Goal: Task Accomplishment & Management: Manage account settings

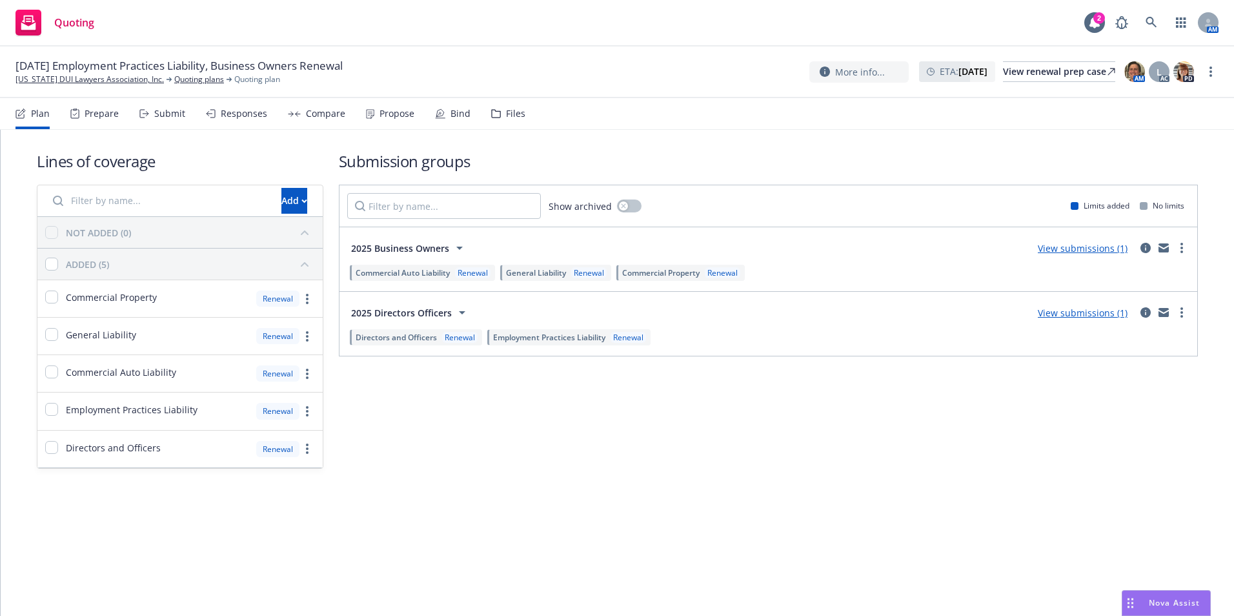
click at [370, 112] on icon at bounding box center [369, 114] width 7 height 8
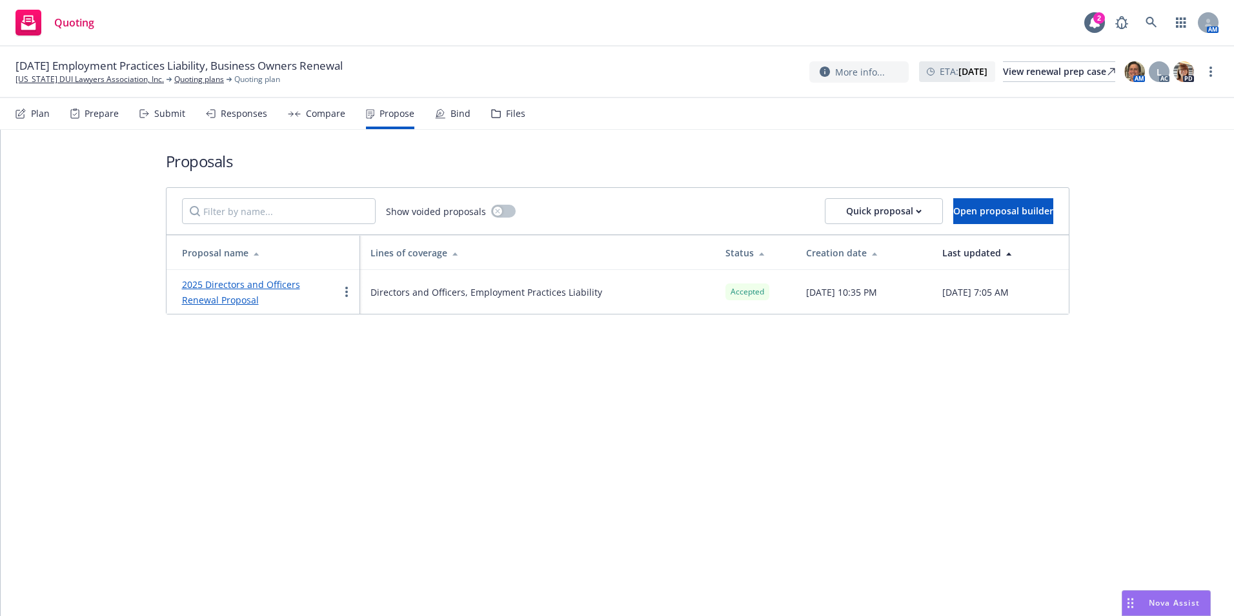
click at [265, 286] on link "2025 Directors and Officers Renewal Proposal" at bounding box center [241, 292] width 118 height 28
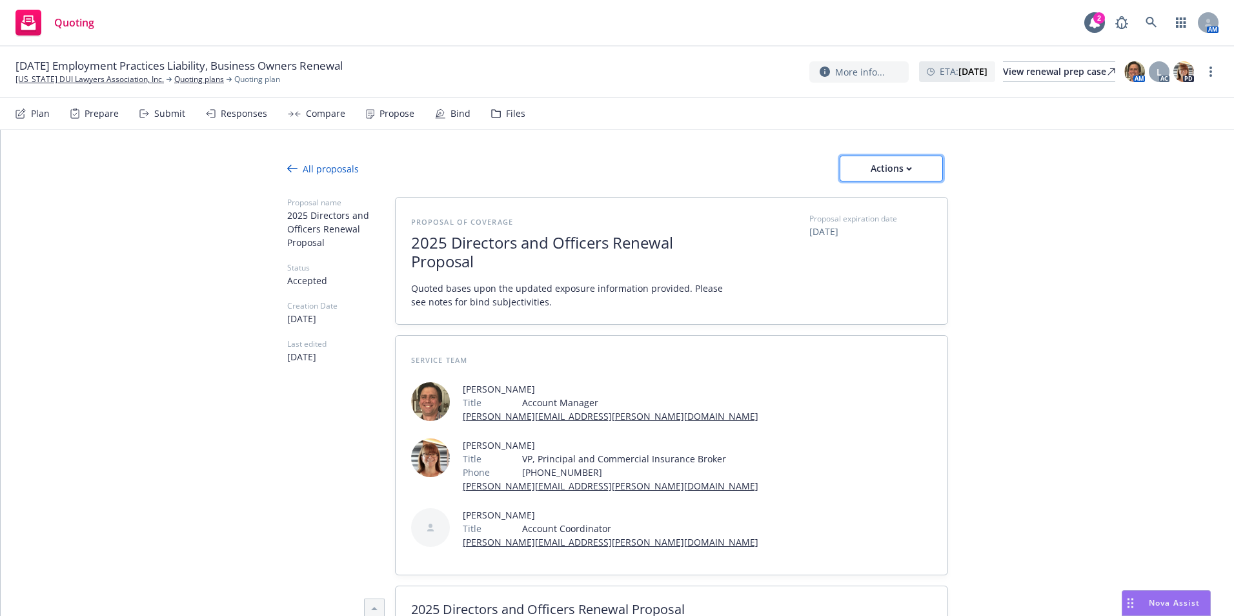
click at [849, 166] on button "Actions" at bounding box center [890, 169] width 103 height 26
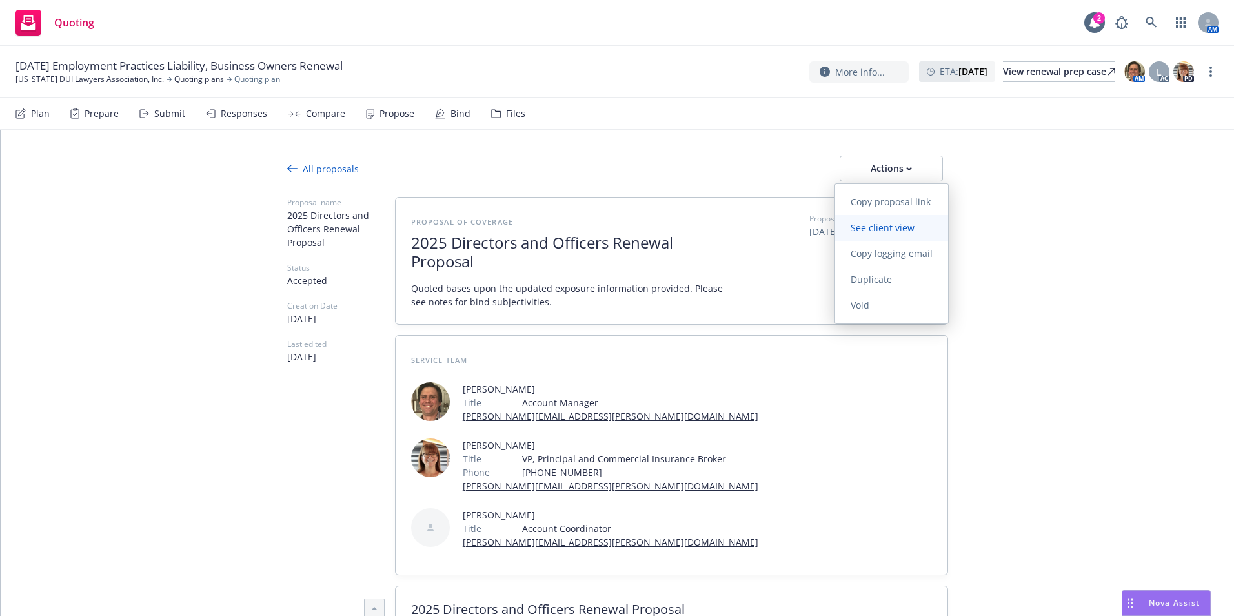
click at [878, 231] on span "See client view" at bounding box center [882, 227] width 95 height 12
type textarea "x"
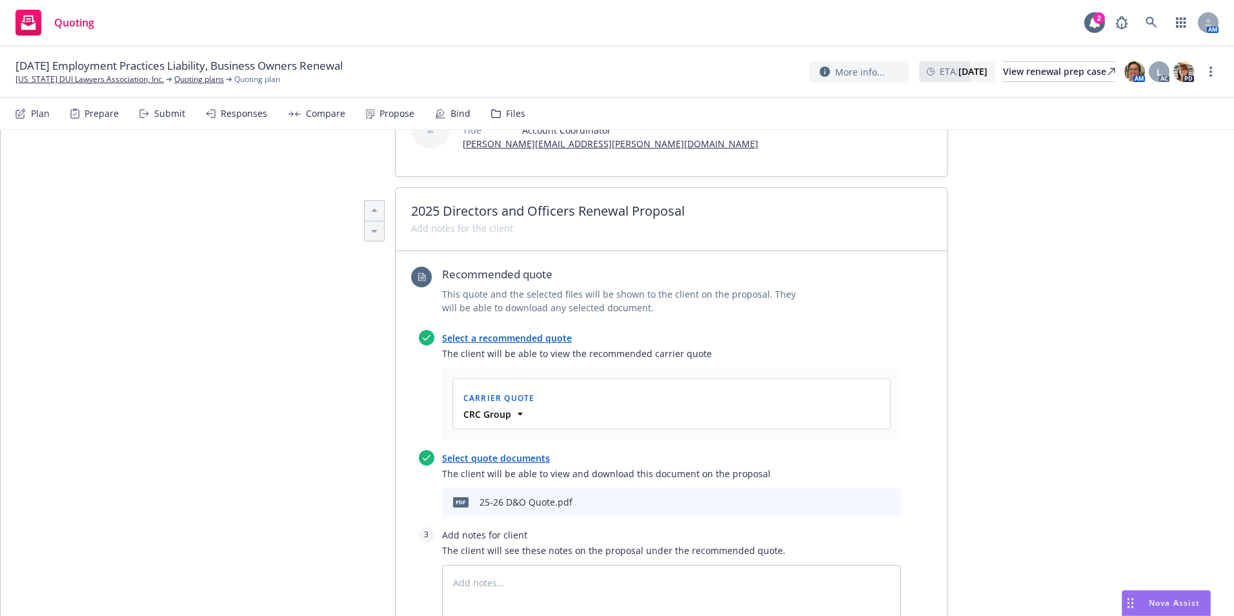
scroll to position [581, 0]
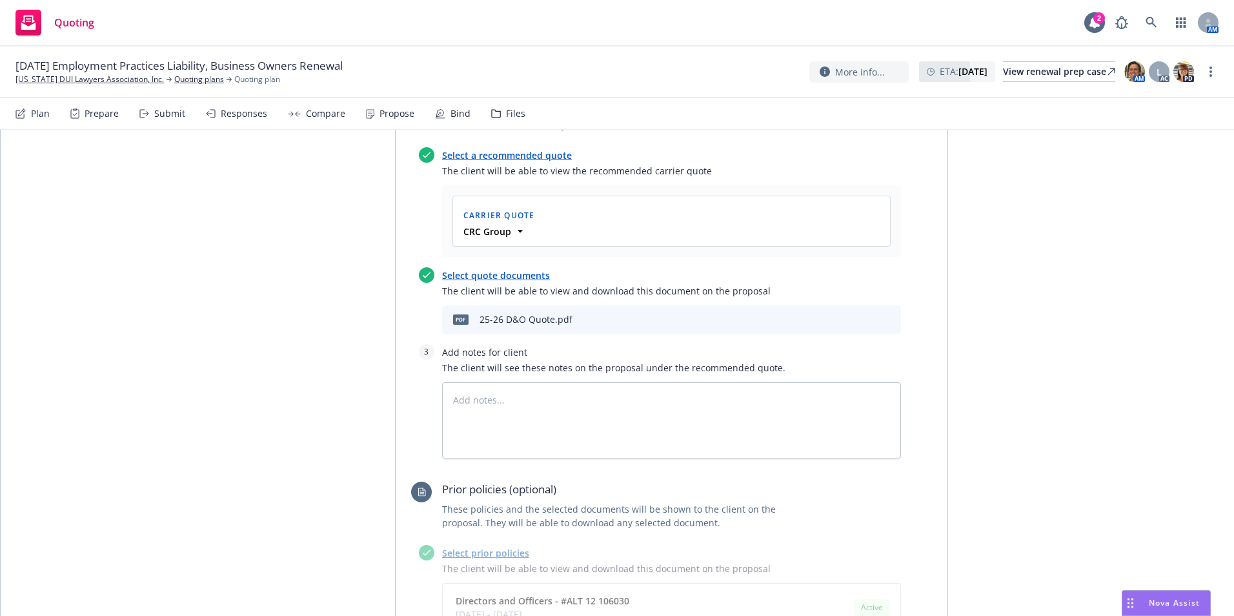
click at [842, 319] on icon "download file" at bounding box center [846, 317] width 8 height 8
click at [88, 196] on div "All proposals Actions Proposal name 2025 Directors and Officers Renewal Proposa…" at bounding box center [617, 310] width 1233 height 1523
click at [65, 79] on link "[US_STATE] DUI Lawyers Association, Inc." at bounding box center [89, 80] width 148 height 12
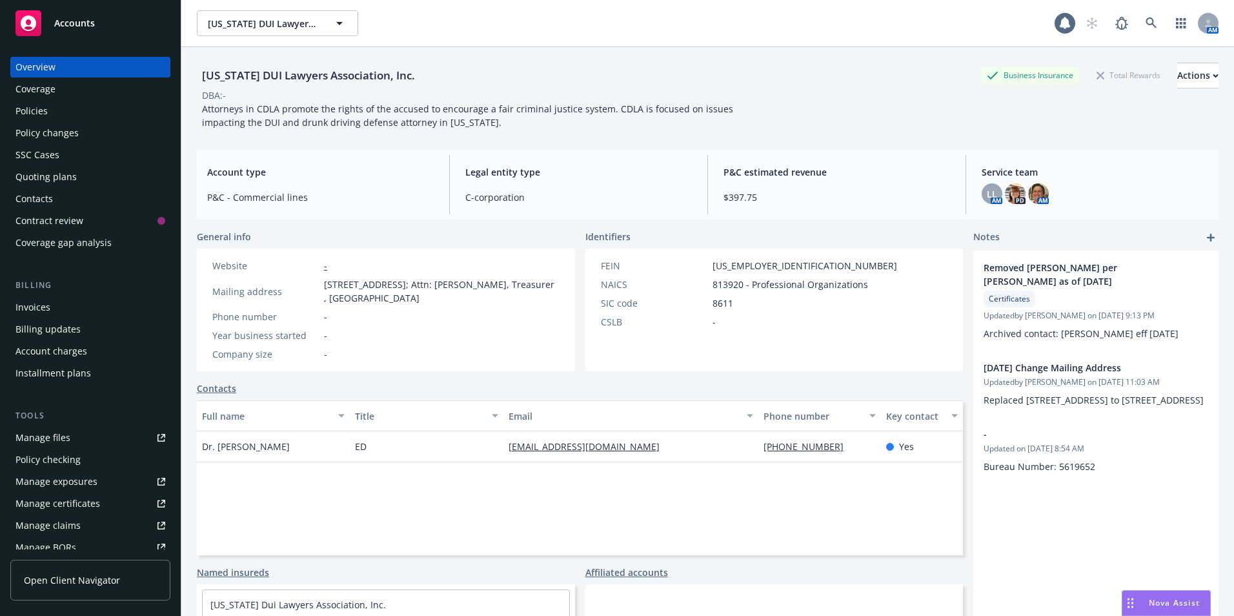
click at [62, 106] on div "Policies" at bounding box center [90, 111] width 150 height 21
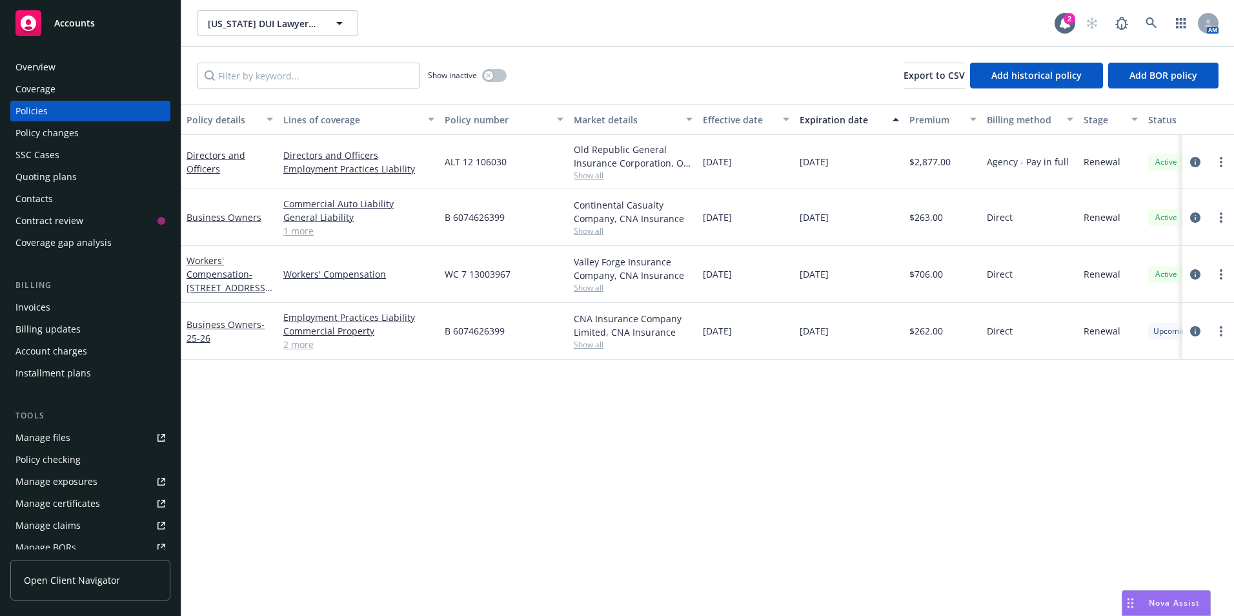
click at [51, 174] on div "Quoting plans" at bounding box center [45, 176] width 61 height 21
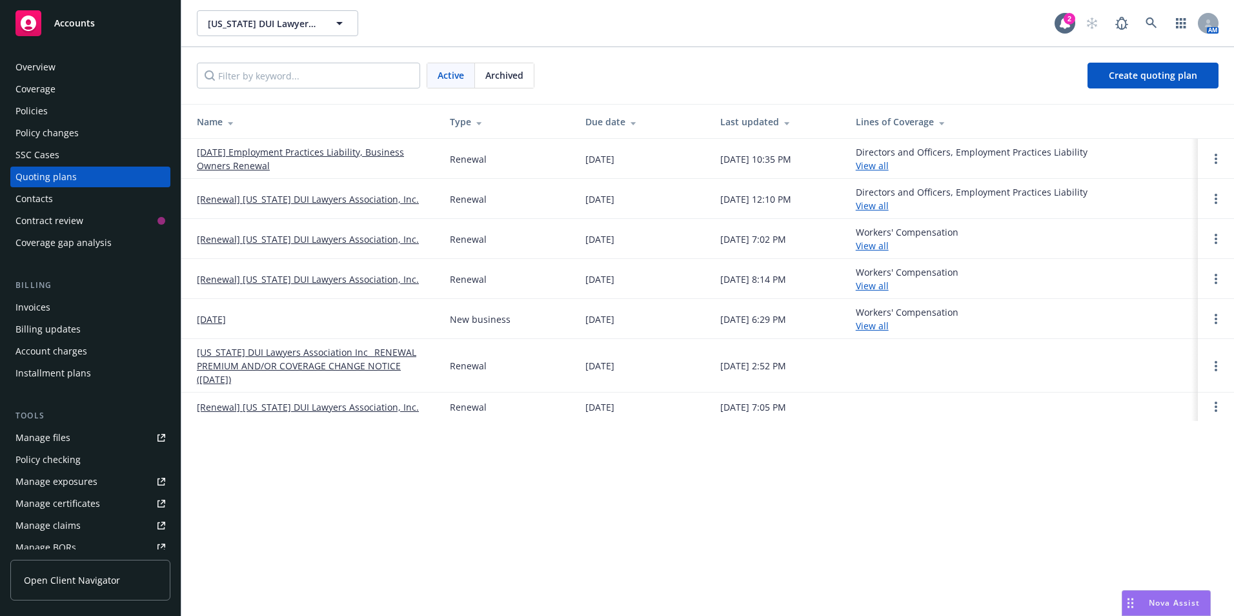
click at [298, 154] on link "[DATE] Employment Practices Liability, Business Owners Renewal" at bounding box center [313, 158] width 232 height 27
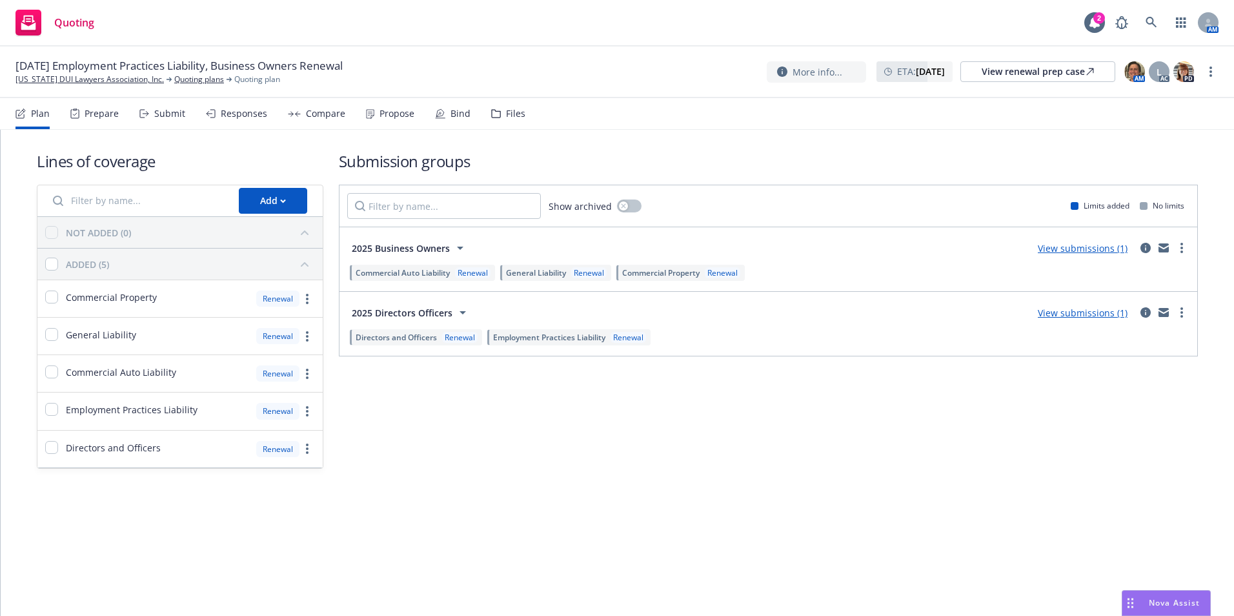
click at [451, 112] on div "Bind" at bounding box center [460, 113] width 20 height 10
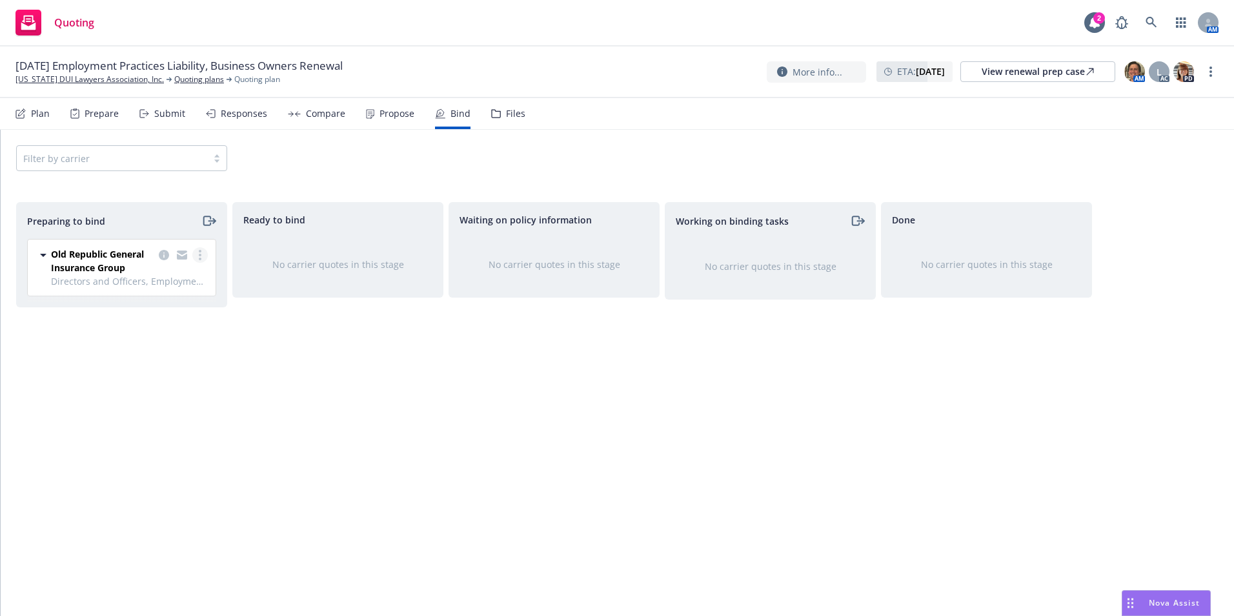
click at [199, 257] on icon "more" at bounding box center [200, 255] width 3 height 10
click at [180, 279] on span "Complete preparation" at bounding box center [144, 281] width 126 height 12
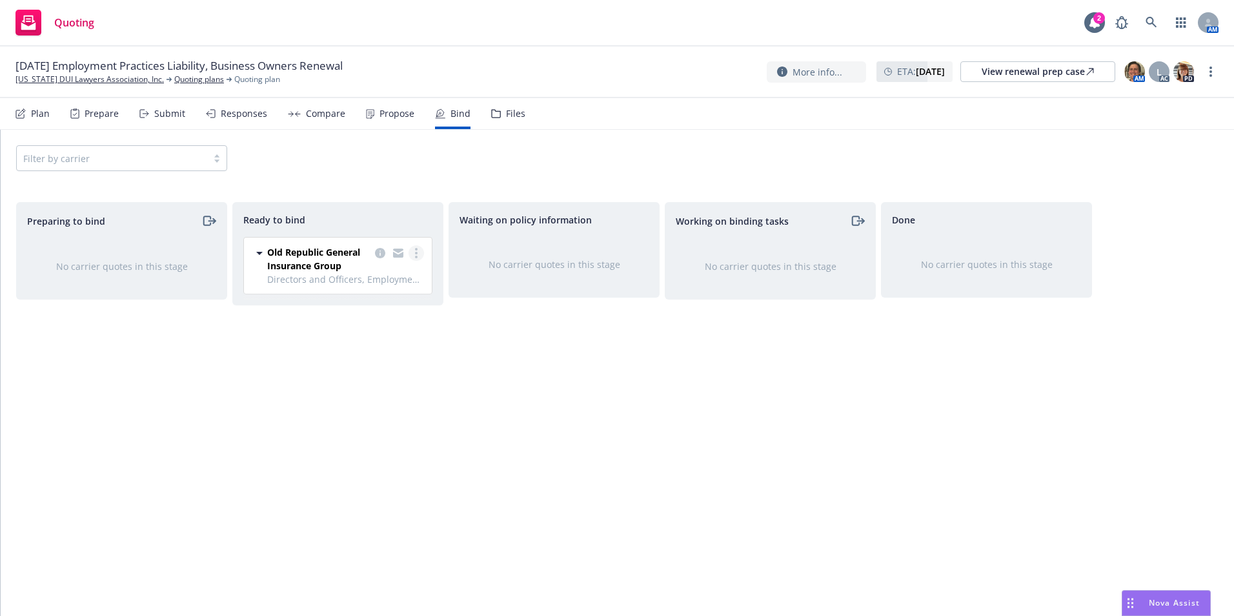
click at [417, 253] on circle "more" at bounding box center [416, 253] width 3 height 3
click at [388, 276] on span "Log bind order" at bounding box center [353, 279] width 95 height 12
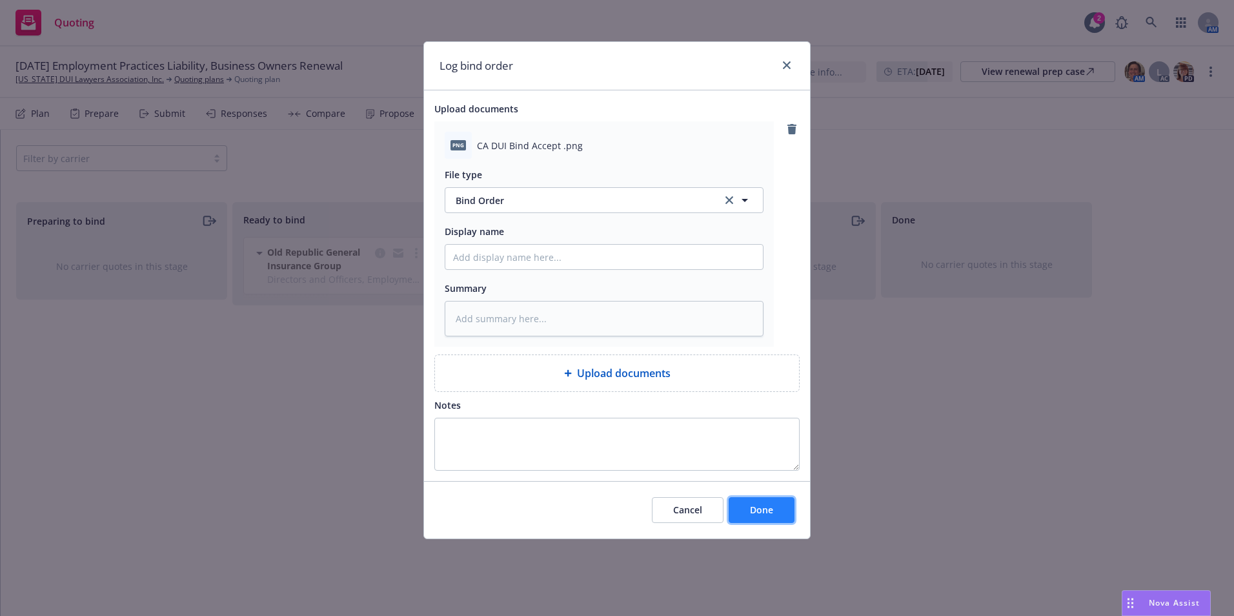
click at [764, 521] on button "Done" at bounding box center [761, 510] width 66 height 26
type textarea "x"
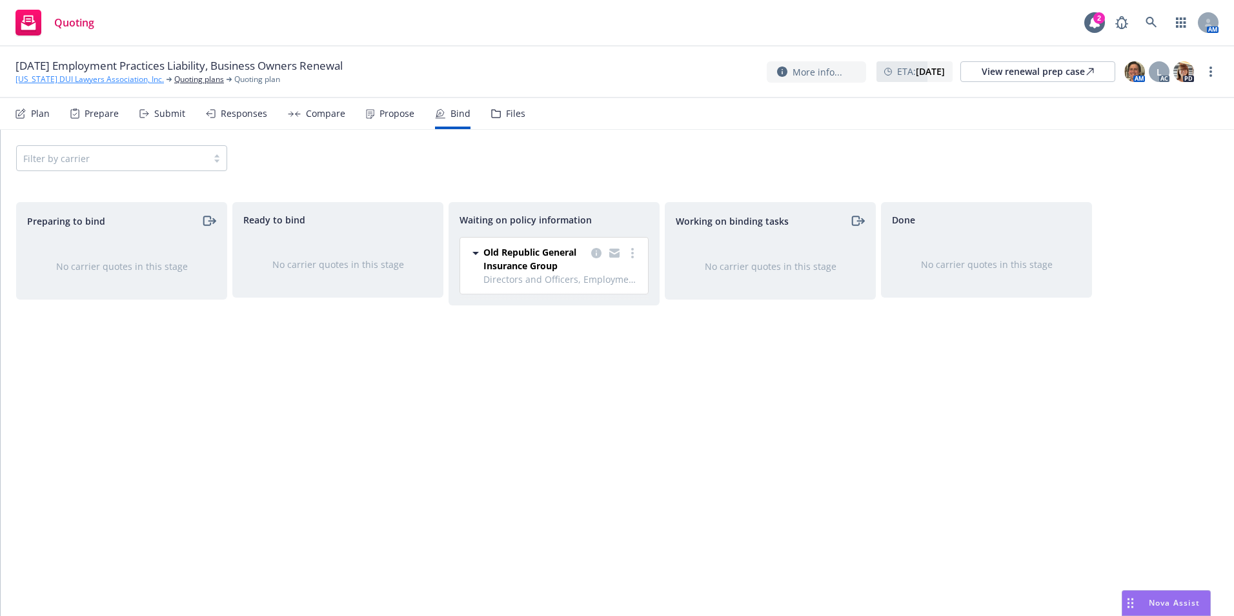
click at [112, 82] on link "[US_STATE] DUI Lawyers Association, Inc." at bounding box center [89, 80] width 148 height 12
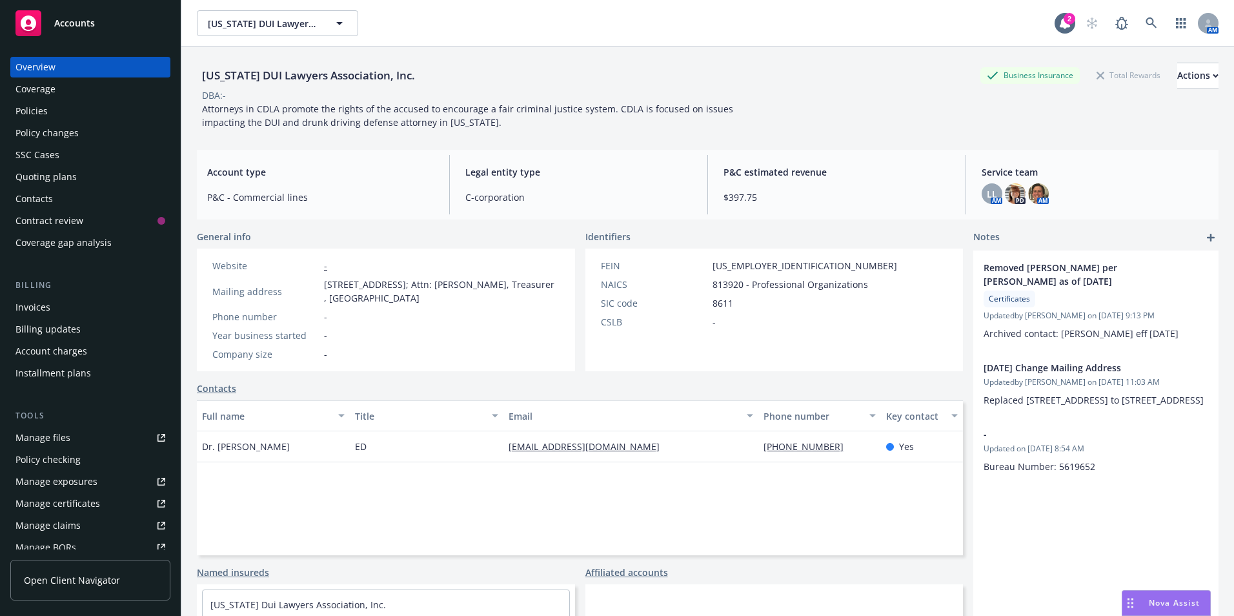
click at [30, 109] on div "Policies" at bounding box center [31, 111] width 32 height 21
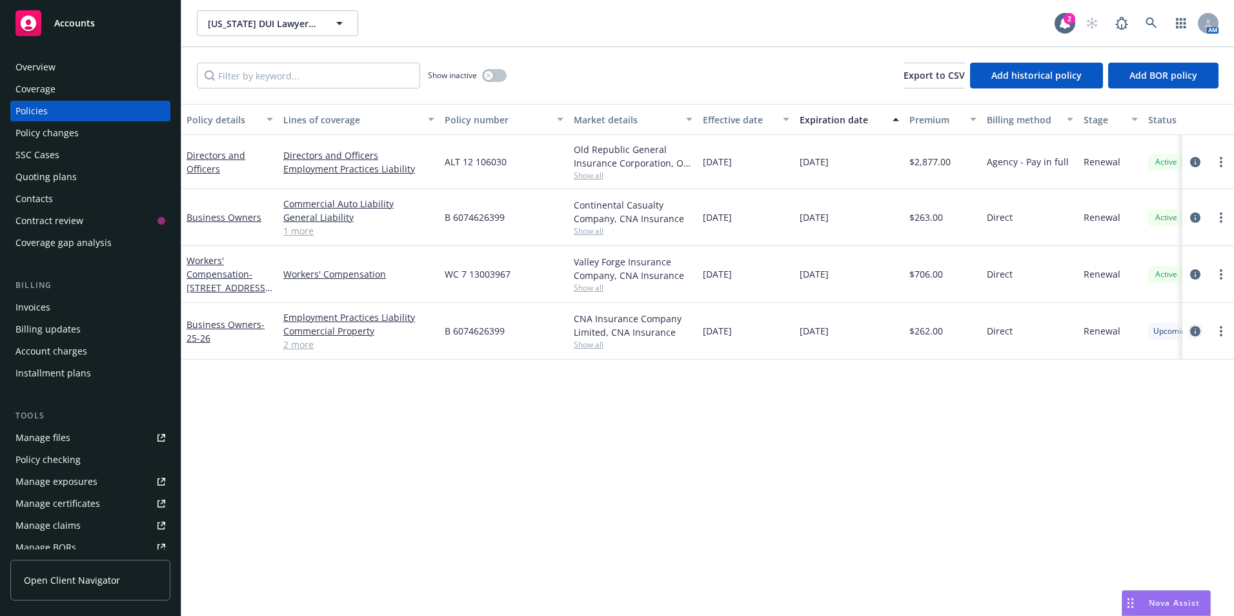
click at [1196, 332] on icon "circleInformation" at bounding box center [1195, 331] width 10 height 10
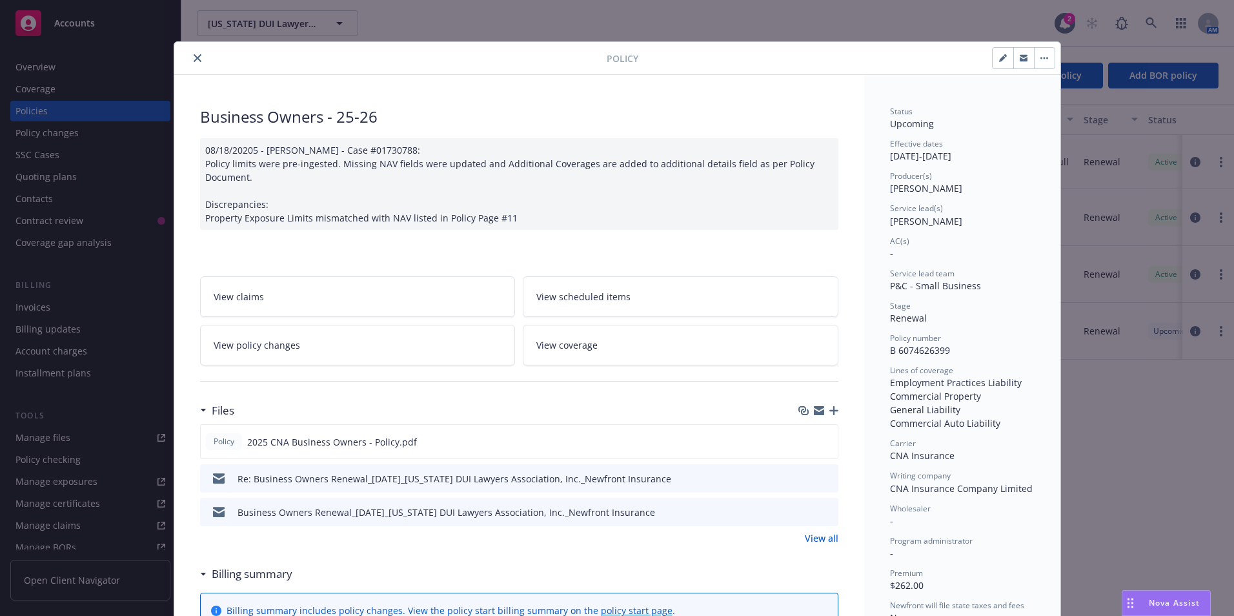
click at [999, 57] on icon "button" at bounding box center [1002, 58] width 6 height 6
select select "RENEWAL"
select select "12"
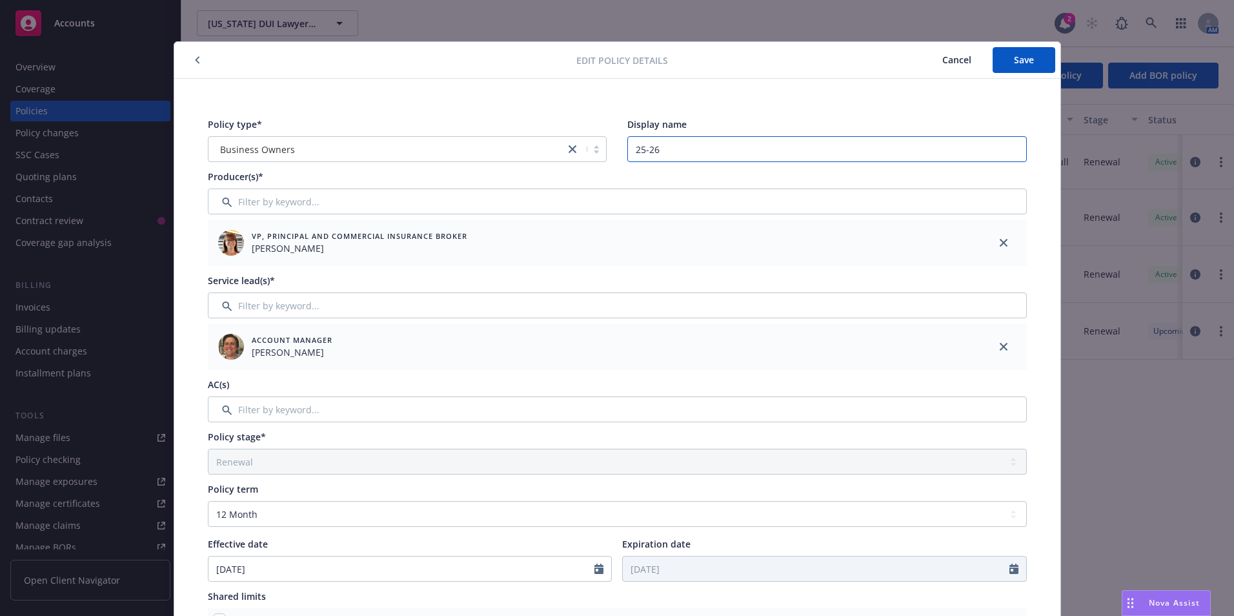
drag, startPoint x: 713, startPoint y: 152, endPoint x: 616, endPoint y: 143, distance: 97.2
click at [616, 143] on div "Policy type* Business Owners Display name 25-26" at bounding box center [617, 139] width 819 height 45
click at [436, 401] on input "Filter by keyword..." at bounding box center [617, 409] width 819 height 26
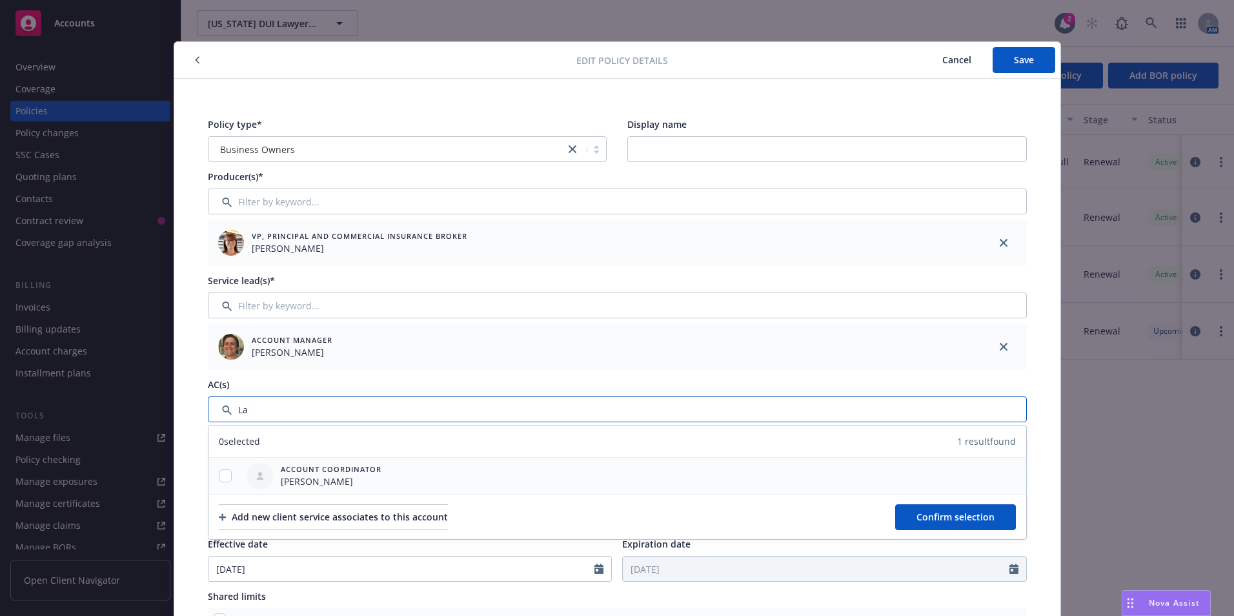
type input "La"
click at [219, 472] on input "checkbox" at bounding box center [225, 475] width 13 height 13
checkbox input "true"
click at [957, 514] on span "Confirm selection" at bounding box center [955, 516] width 78 height 12
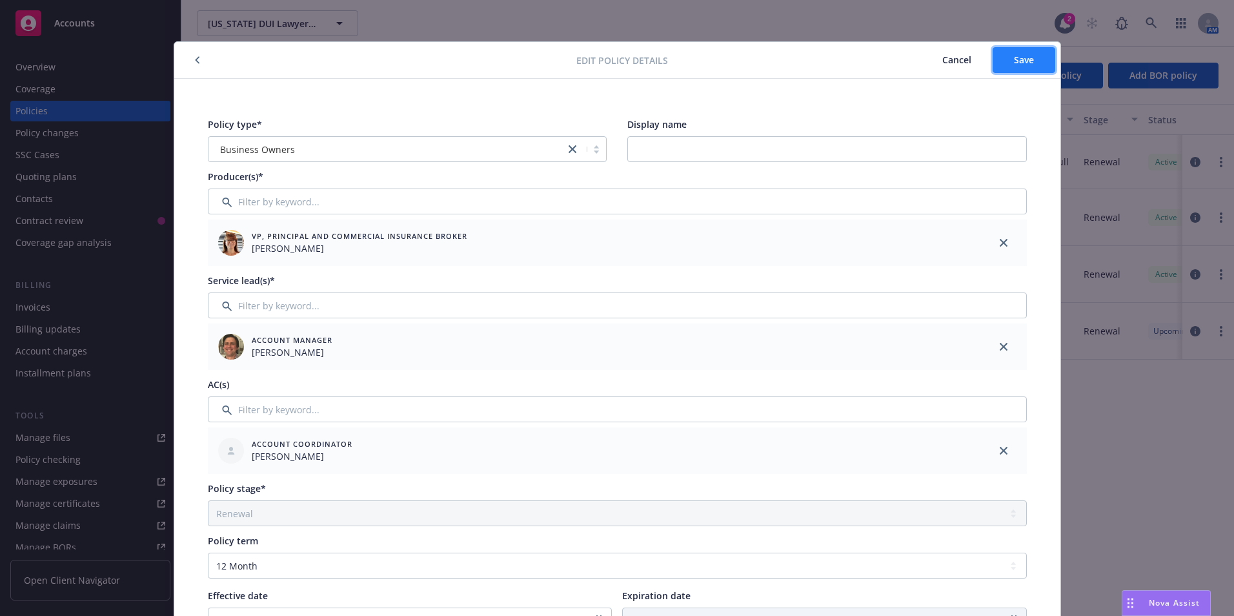
click at [1025, 69] on button "Save" at bounding box center [1023, 60] width 63 height 26
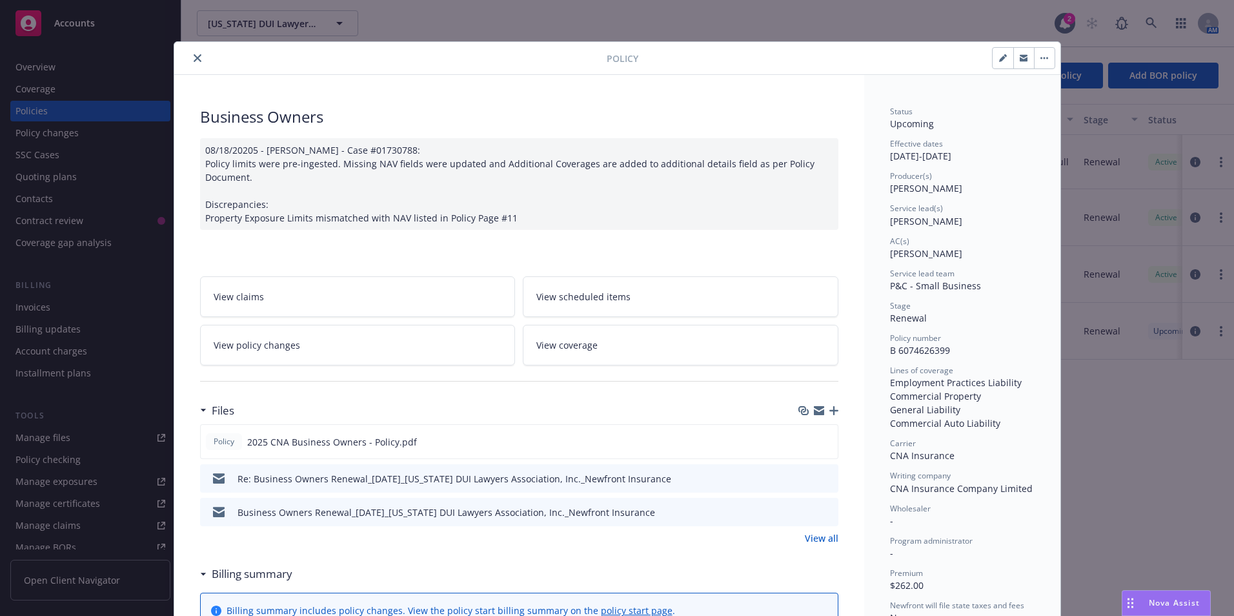
click at [194, 60] on icon "close" at bounding box center [198, 58] width 8 height 8
